Goal: Task Accomplishment & Management: Manage account settings

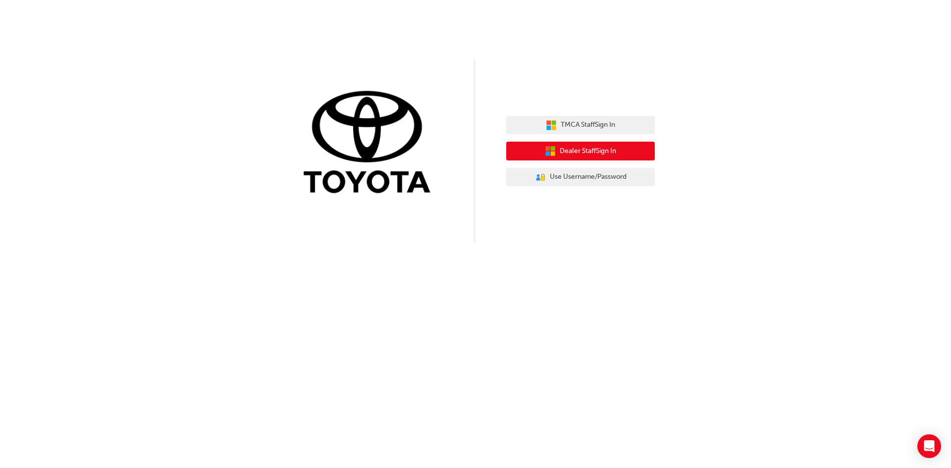
click at [584, 150] on span "Dealer Staff Sign In" at bounding box center [588, 151] width 56 height 11
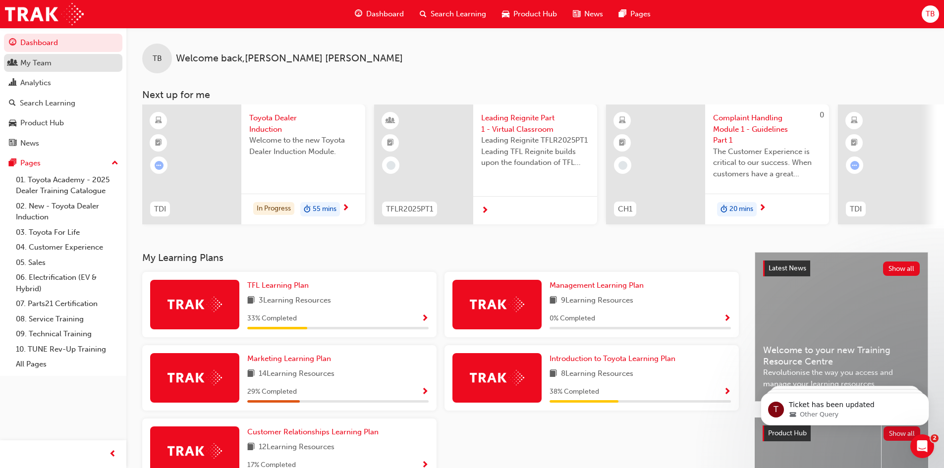
click at [48, 63] on div "My Team" at bounding box center [35, 62] width 31 height 11
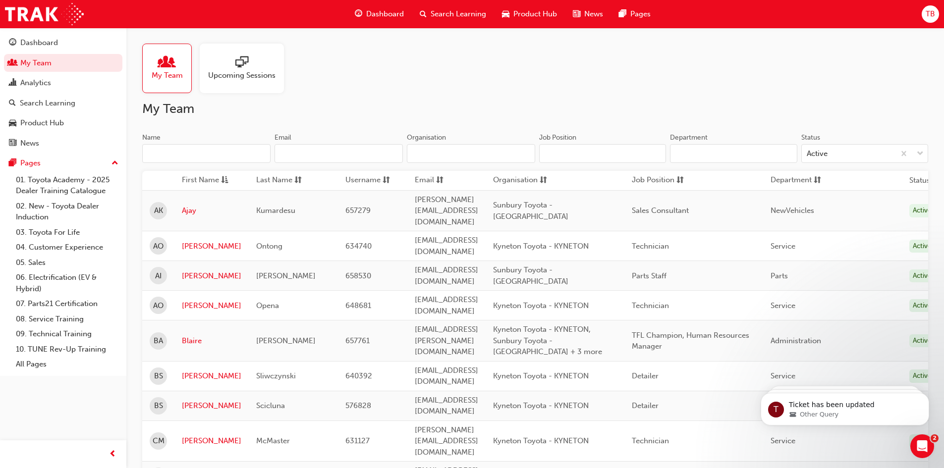
click at [174, 55] on div "My Team" at bounding box center [167, 69] width 50 height 50
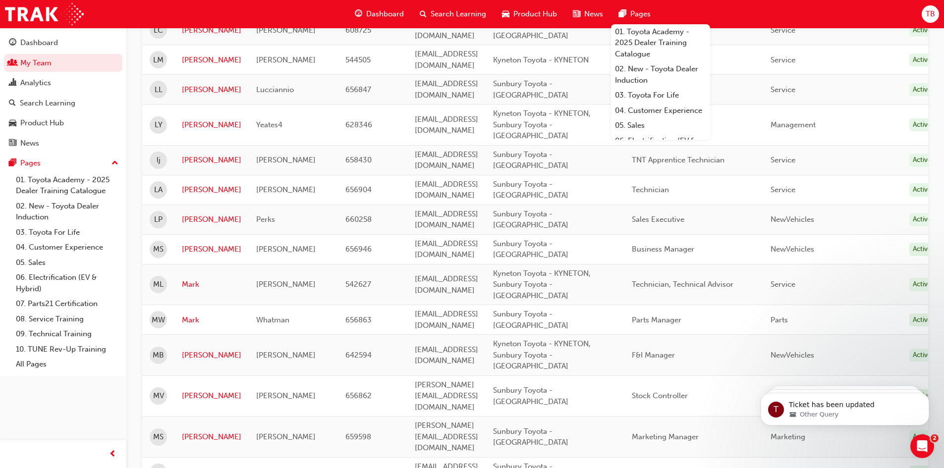
scroll to position [1169, 0]
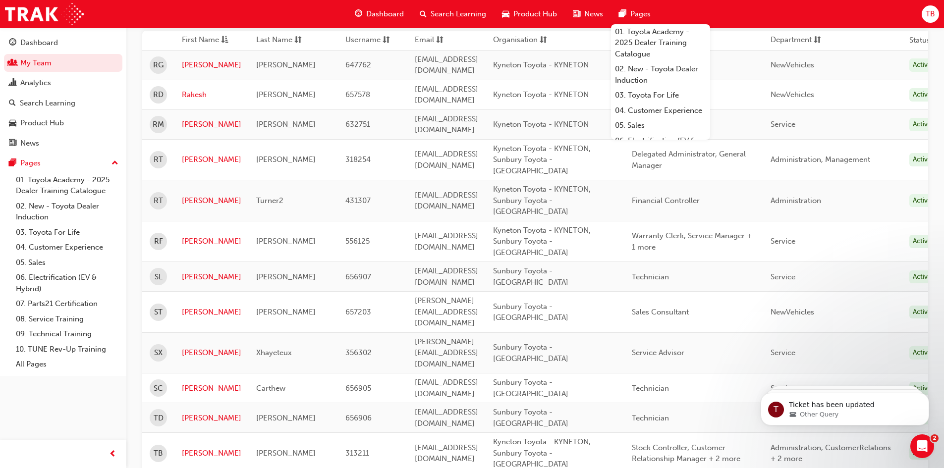
scroll to position [149, 0]
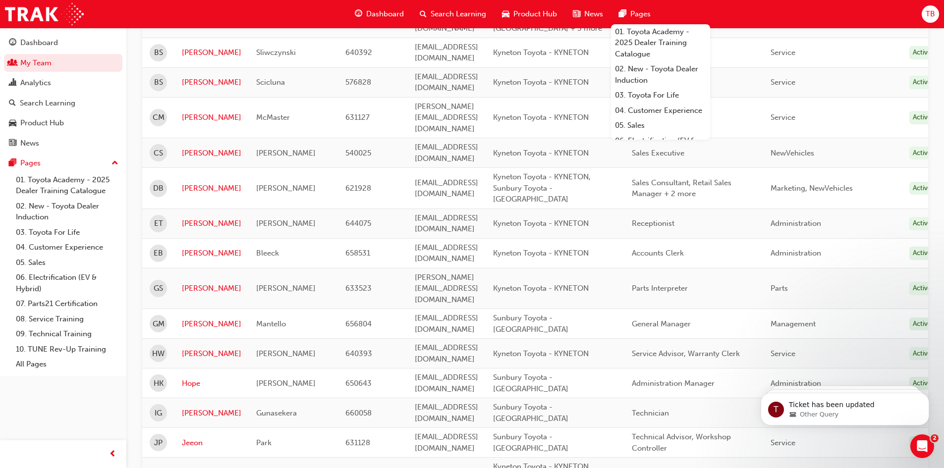
scroll to position [347, 0]
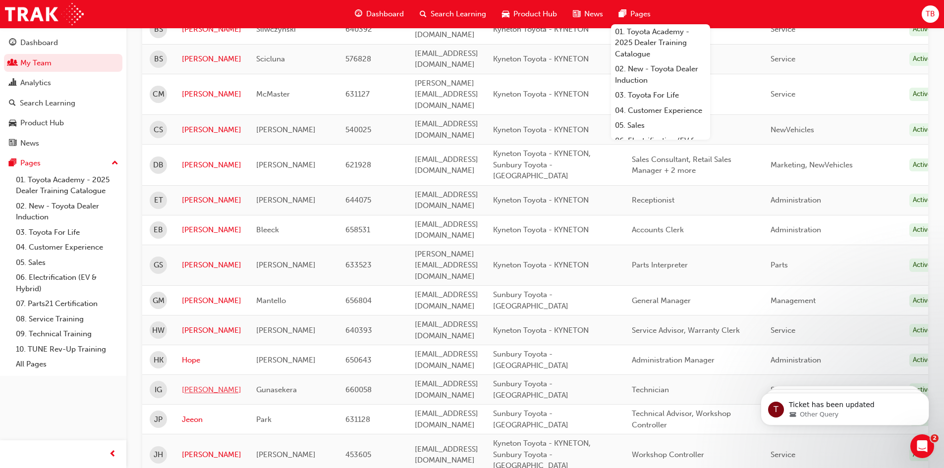
click at [189, 384] on link "Ivon" at bounding box center [211, 389] width 59 height 11
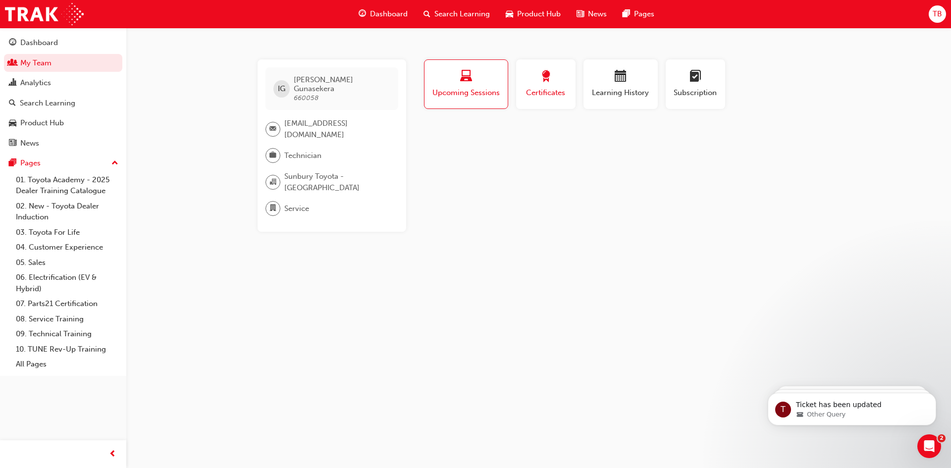
click at [532, 76] on div "button" at bounding box center [546, 77] width 45 height 15
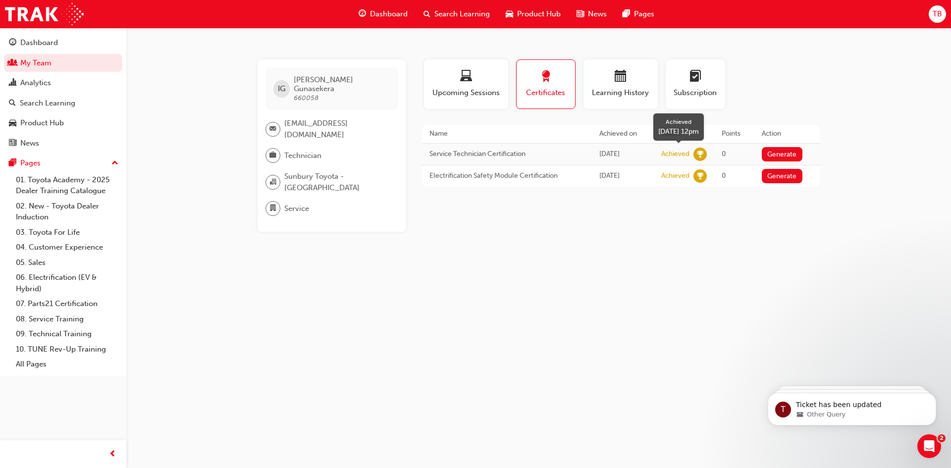
click at [707, 154] on span "learningRecordVerb_ACHIEVE-icon" at bounding box center [700, 154] width 13 height 13
click at [619, 74] on span "calendar-icon" at bounding box center [621, 76] width 12 height 13
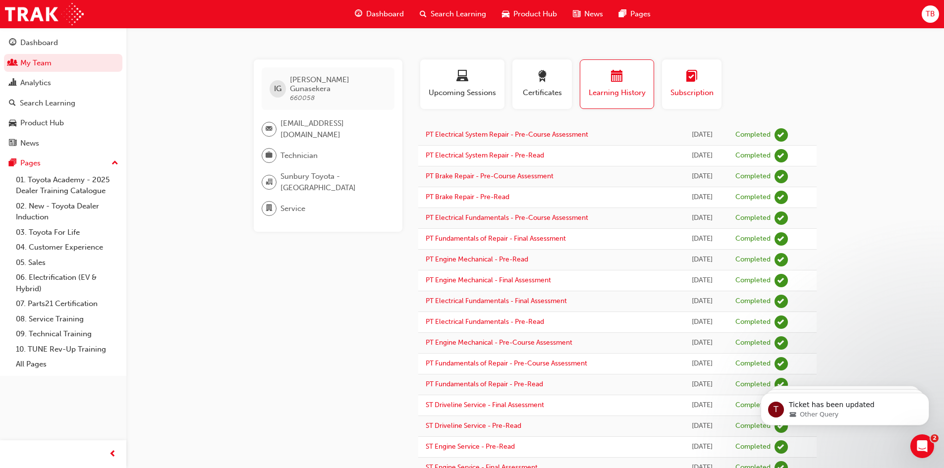
click at [684, 60] on button "Subscription" at bounding box center [691, 84] width 59 height 50
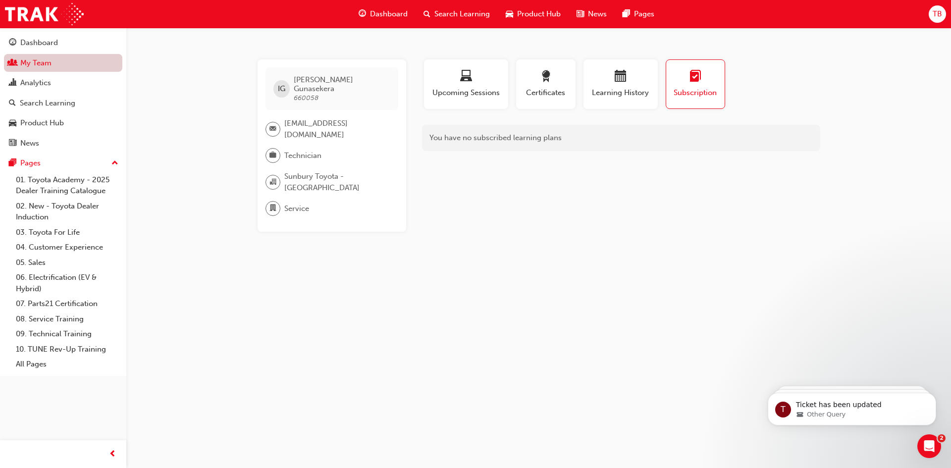
click at [54, 59] on link "My Team" at bounding box center [63, 63] width 118 height 18
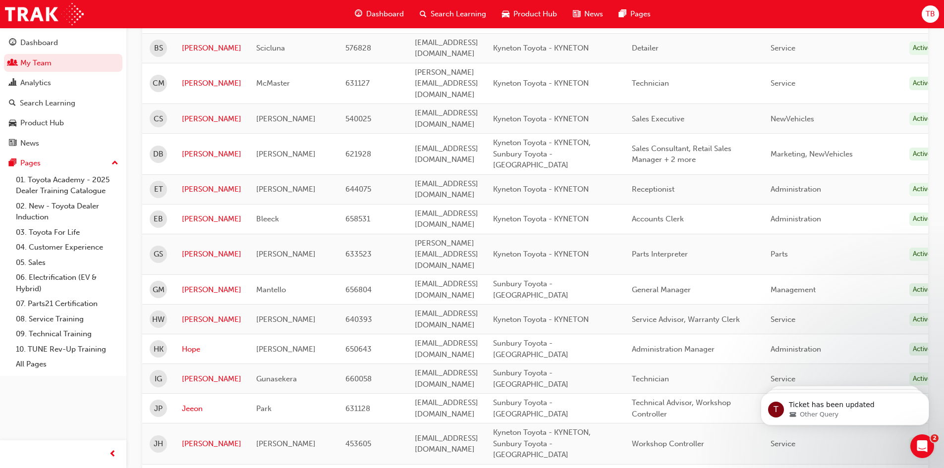
scroll to position [347, 0]
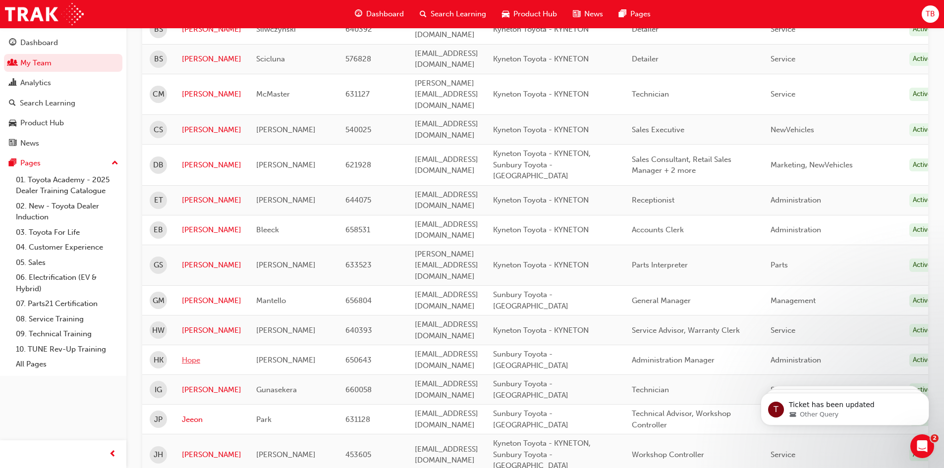
click at [185, 355] on link "Hope" at bounding box center [211, 360] width 59 height 11
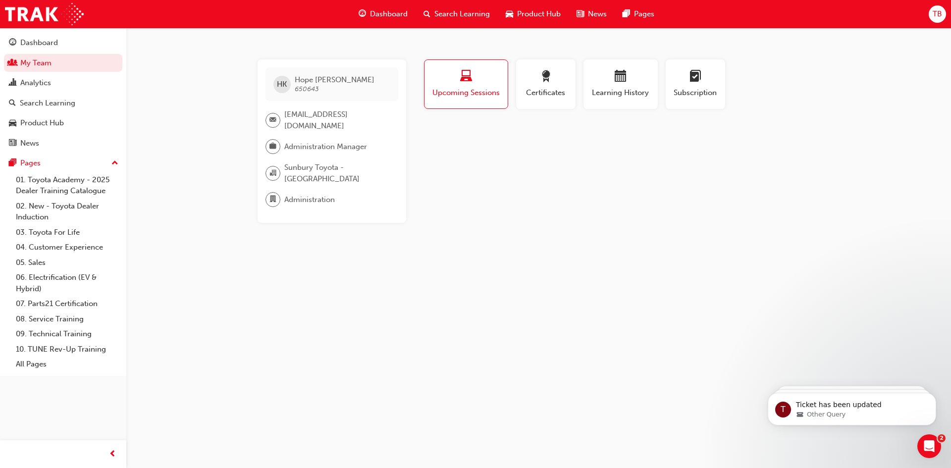
click at [477, 81] on div "button" at bounding box center [466, 77] width 68 height 15
click at [541, 79] on span "award-icon" at bounding box center [546, 76] width 12 height 13
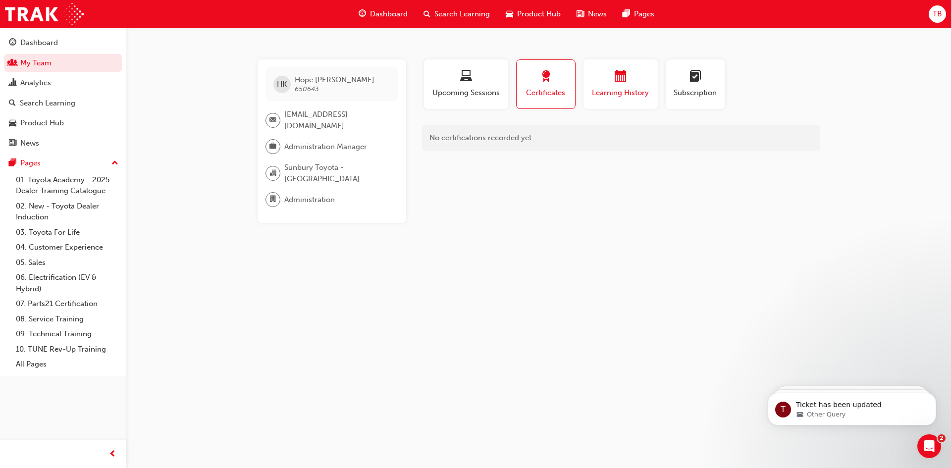
click at [605, 68] on button "Learning History" at bounding box center [621, 84] width 74 height 50
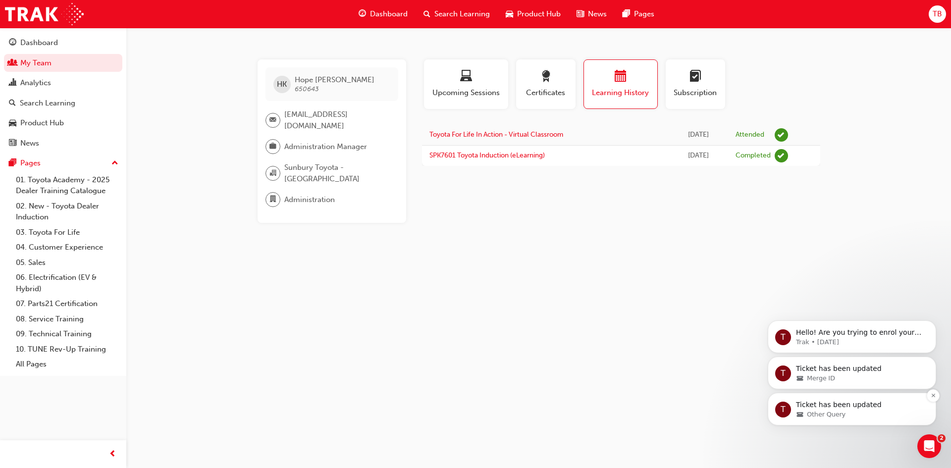
click at [880, 415] on div "Other Query" at bounding box center [860, 414] width 128 height 9
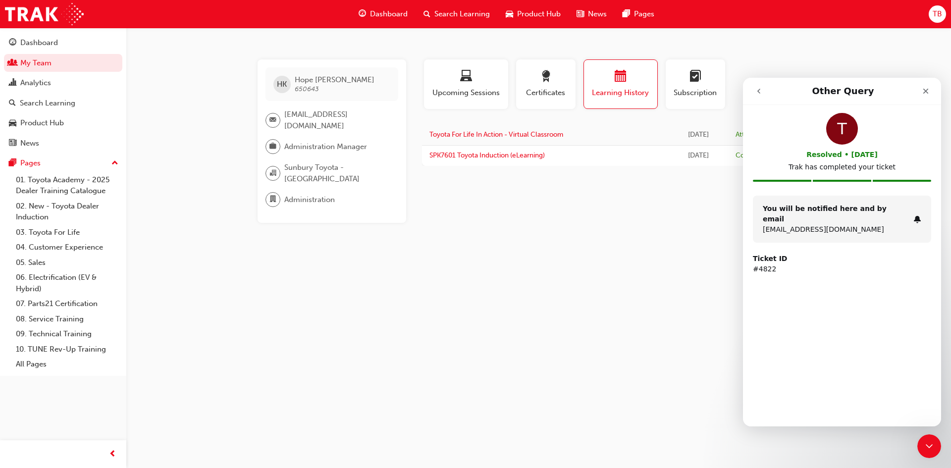
click at [762, 93] on icon "go back" at bounding box center [759, 91] width 8 height 8
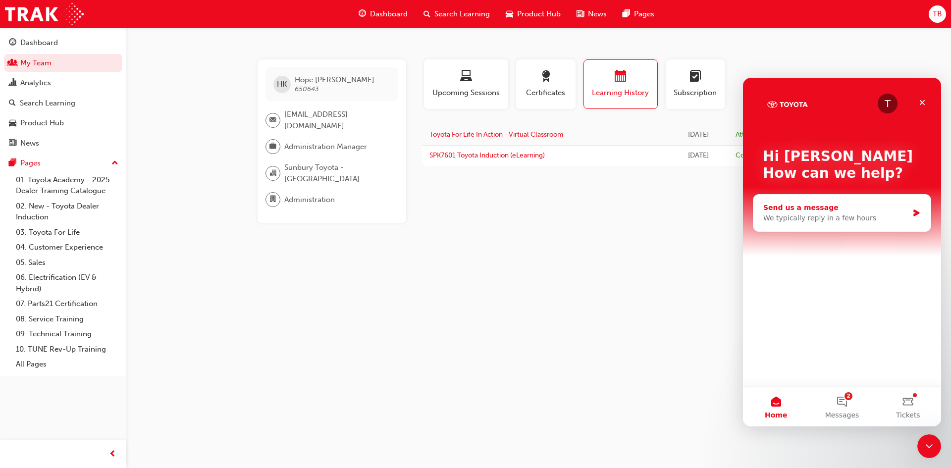
click at [809, 214] on div "We typically reply in a few hours" at bounding box center [835, 218] width 145 height 10
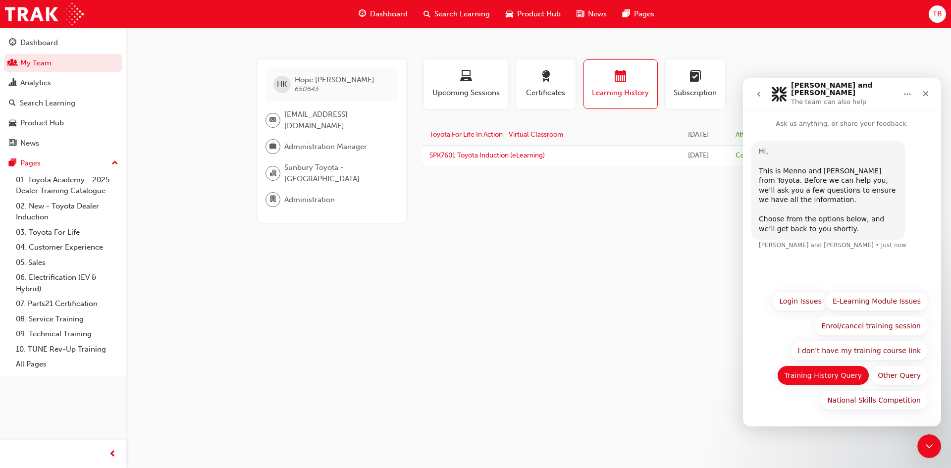
click at [800, 378] on button "Training History Query" at bounding box center [823, 376] width 93 height 20
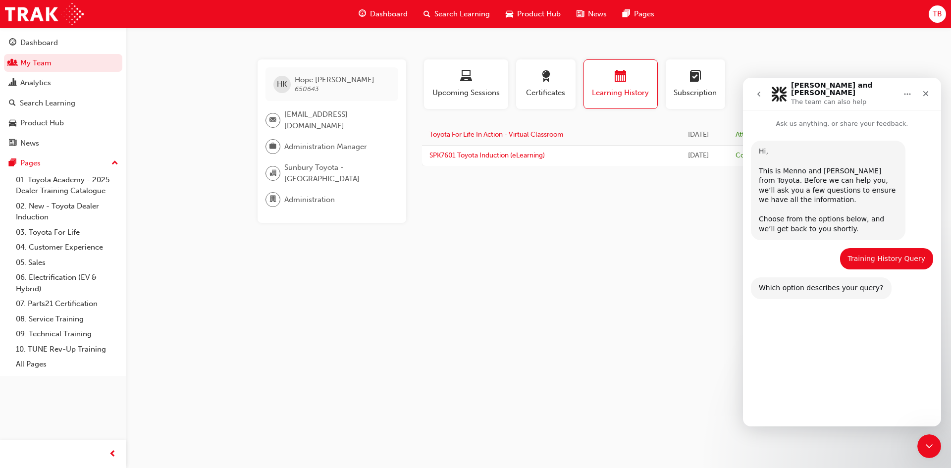
click at [910, 401] on button "Start over" at bounding box center [904, 400] width 50 height 20
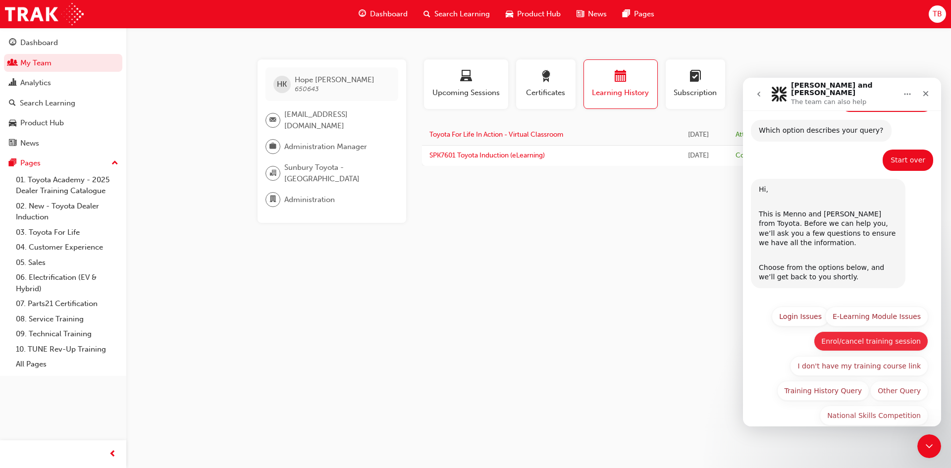
scroll to position [166, 0]
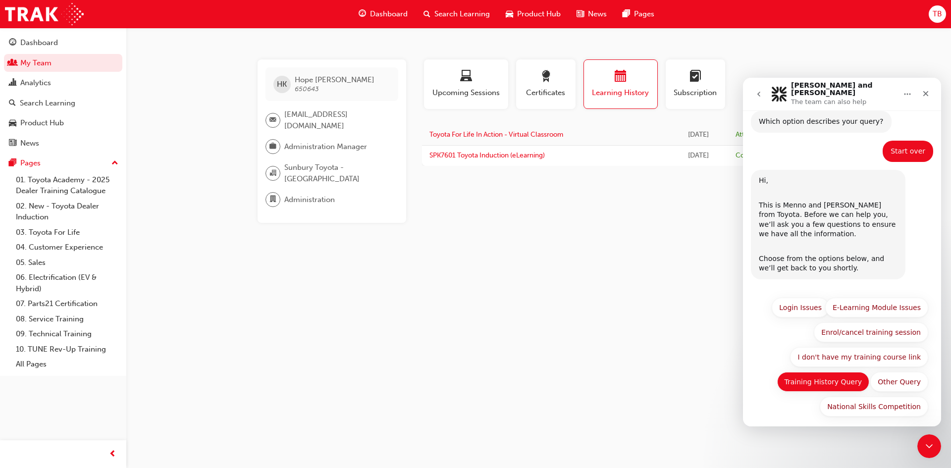
click at [805, 375] on button "Training History Query" at bounding box center [823, 382] width 93 height 20
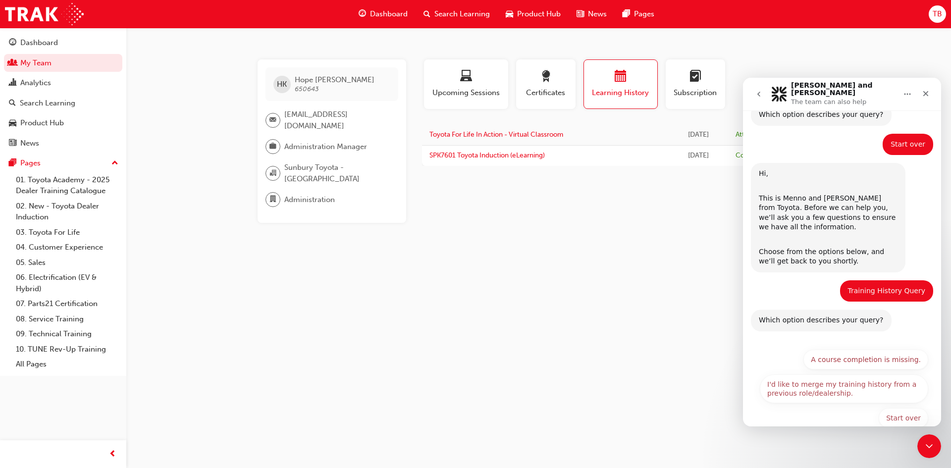
scroll to position [185, 0]
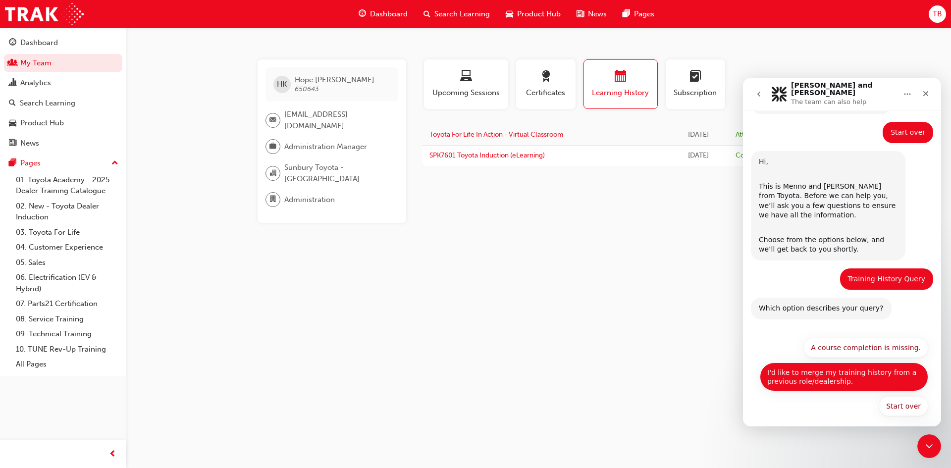
click at [802, 375] on button "I'd like to merge my training history from a previous role/dealership." at bounding box center [844, 377] width 168 height 29
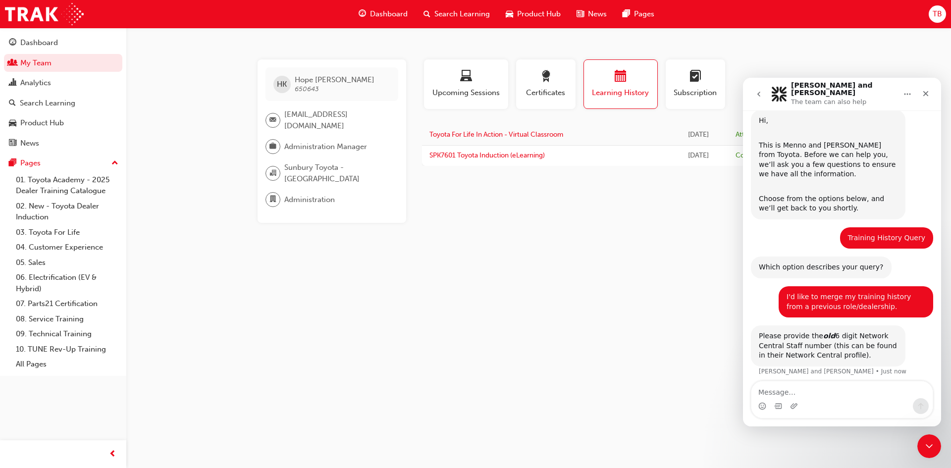
scroll to position [289, 0]
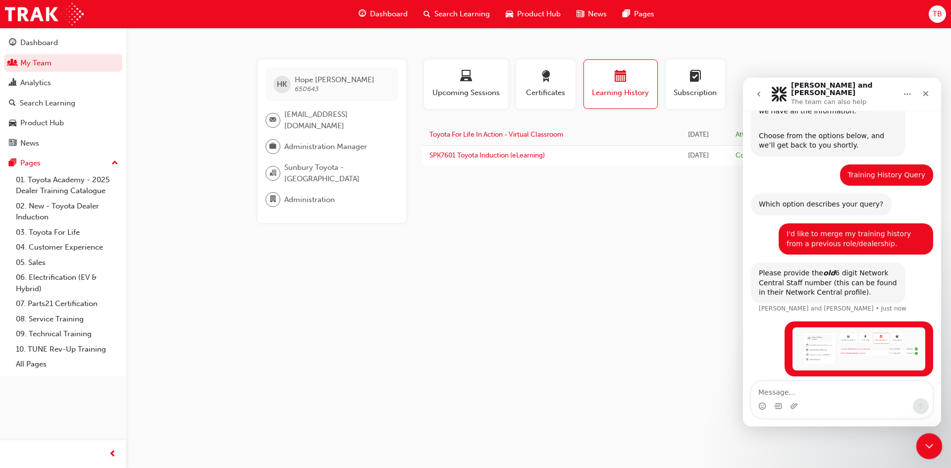
click at [932, 447] on icon "Close Intercom Messenger" at bounding box center [928, 445] width 12 height 12
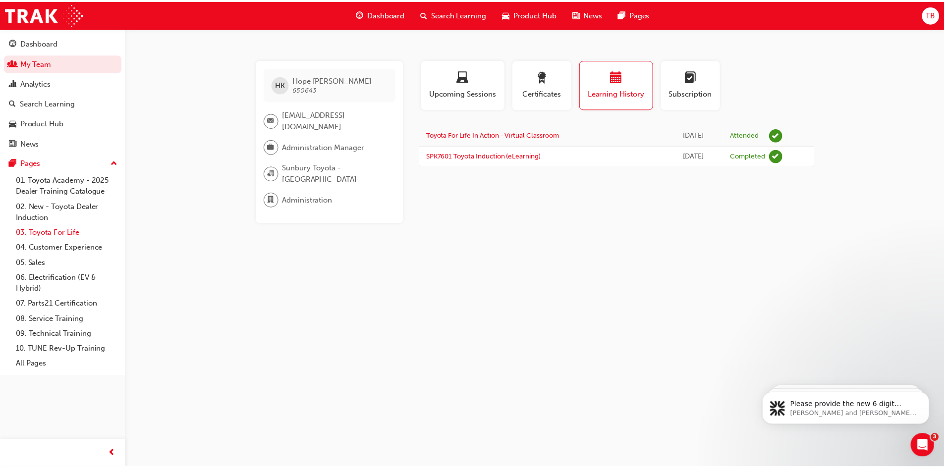
scroll to position [348, 0]
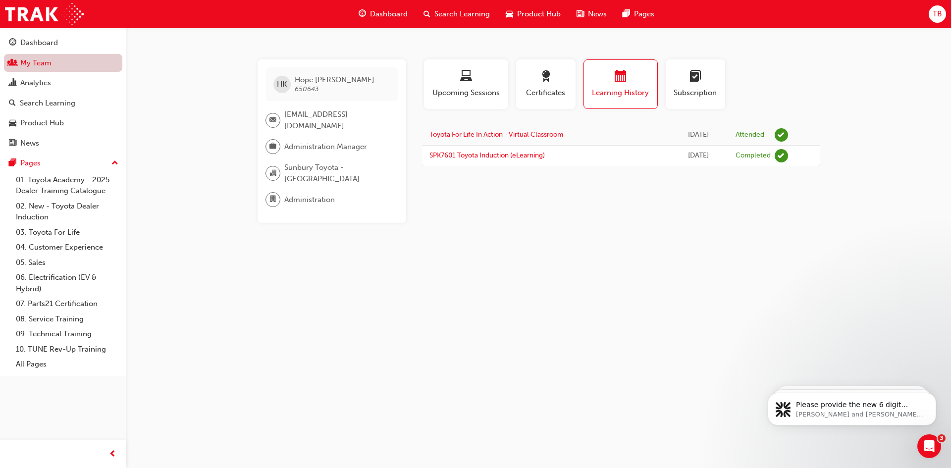
click at [32, 58] on link "My Team" at bounding box center [63, 63] width 118 height 18
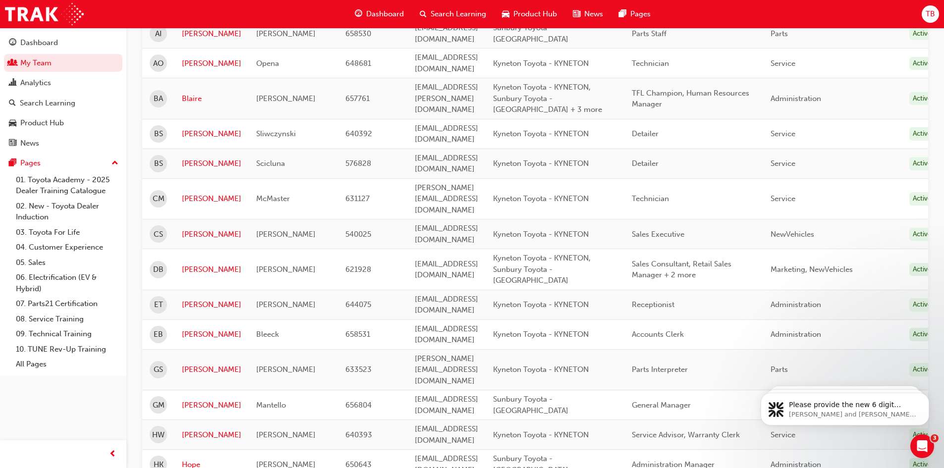
scroll to position [297, 0]
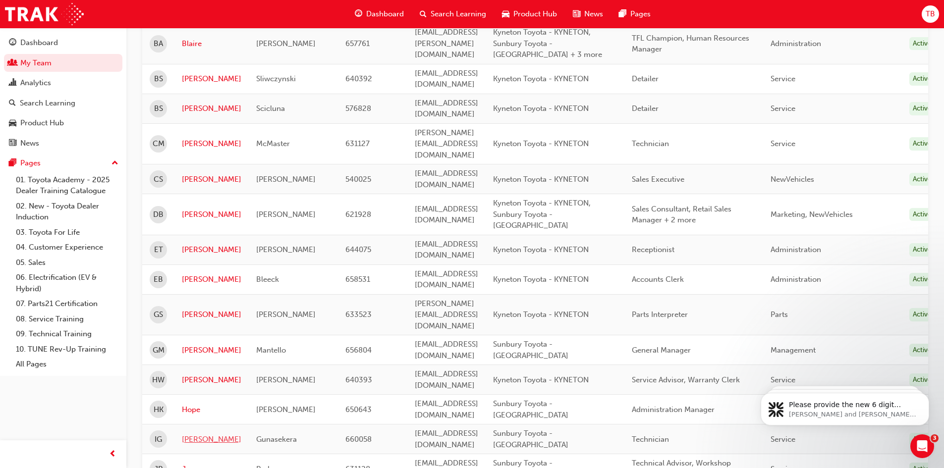
click at [194, 434] on link "Ivon" at bounding box center [211, 439] width 59 height 11
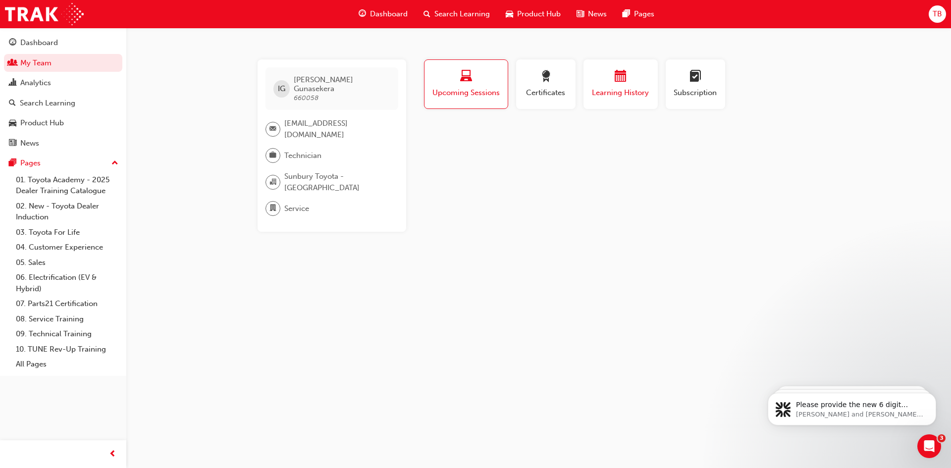
click at [623, 79] on span "calendar-icon" at bounding box center [621, 76] width 12 height 13
